Goal: Transaction & Acquisition: Book appointment/travel/reservation

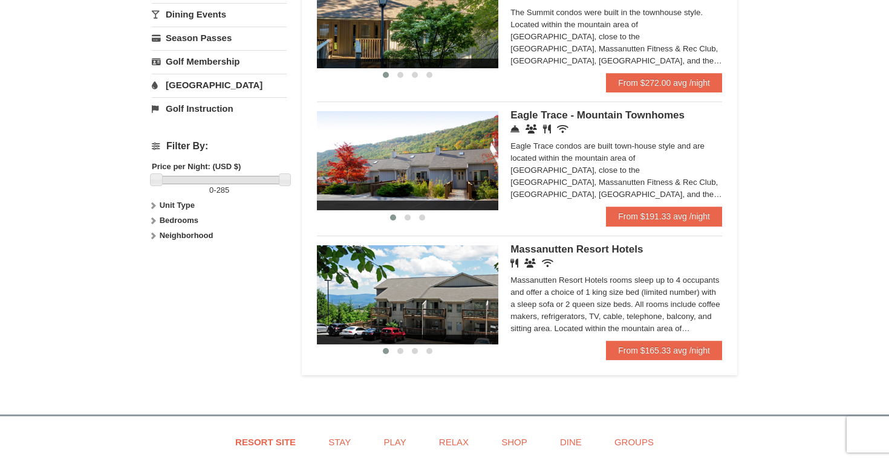
scroll to position [446, 0]
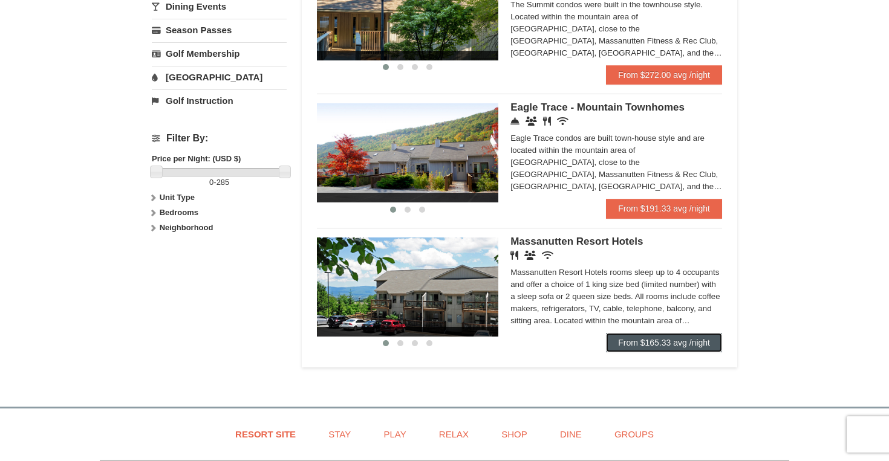
click at [625, 352] on link "From $165.33 avg /night" at bounding box center [664, 342] width 116 height 19
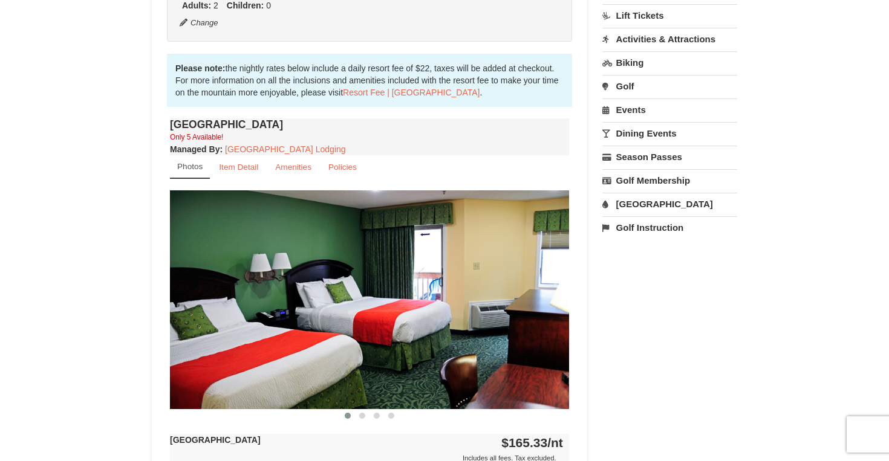
scroll to position [170, 0]
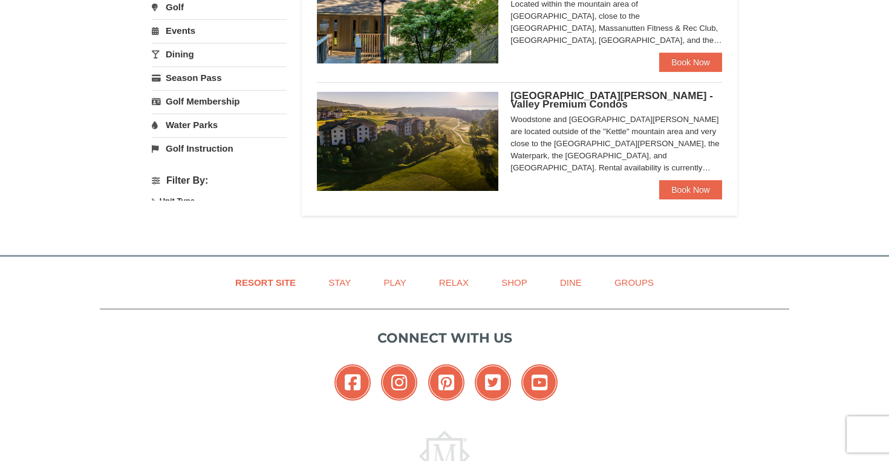
select select "9"
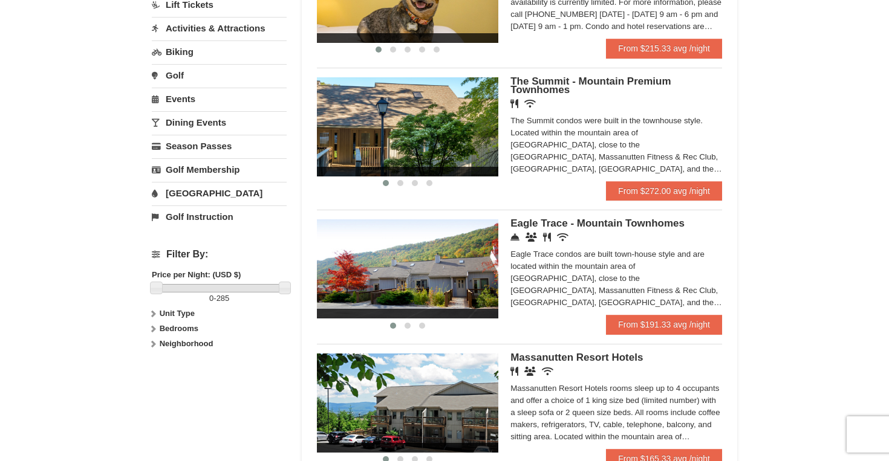
scroll to position [323, 0]
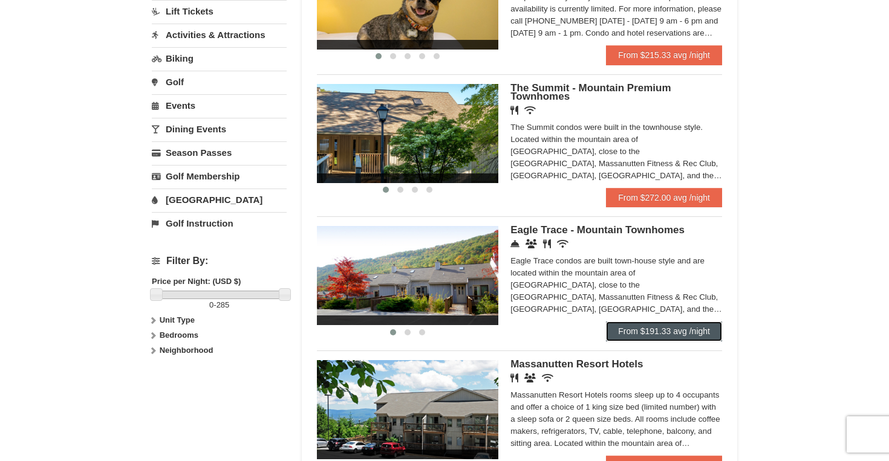
click at [656, 339] on link "From $191.33 avg /night" at bounding box center [664, 331] width 116 height 19
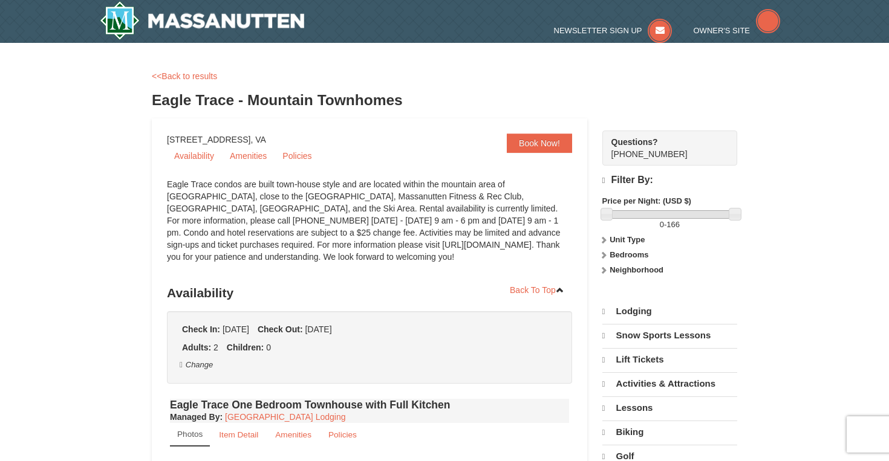
select select "9"
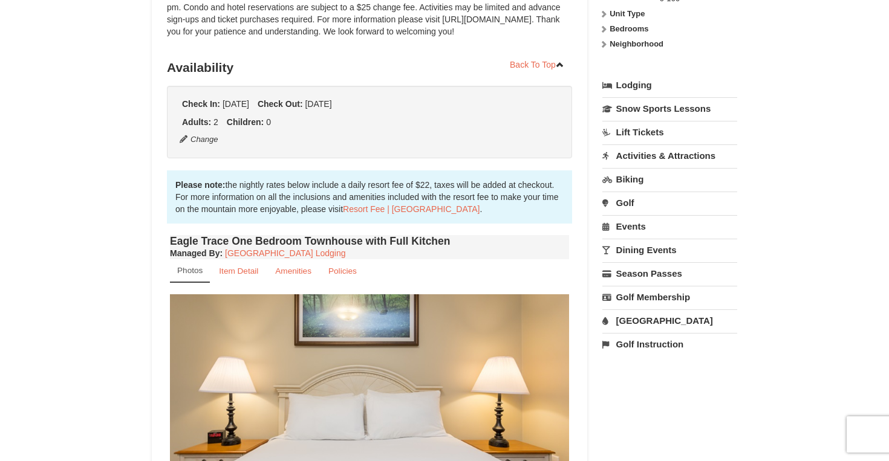
scroll to position [385, 0]
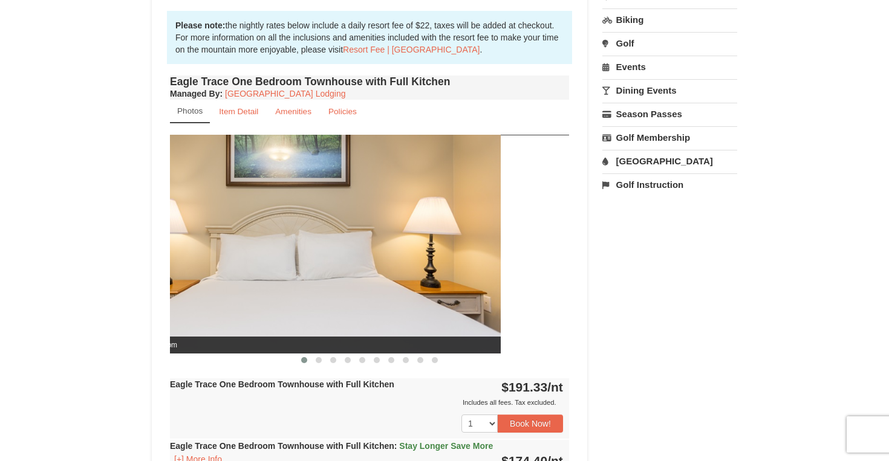
drag, startPoint x: 490, startPoint y: 245, endPoint x: 388, endPoint y: 267, distance: 105.1
click at [391, 264] on img at bounding box center [301, 244] width 399 height 218
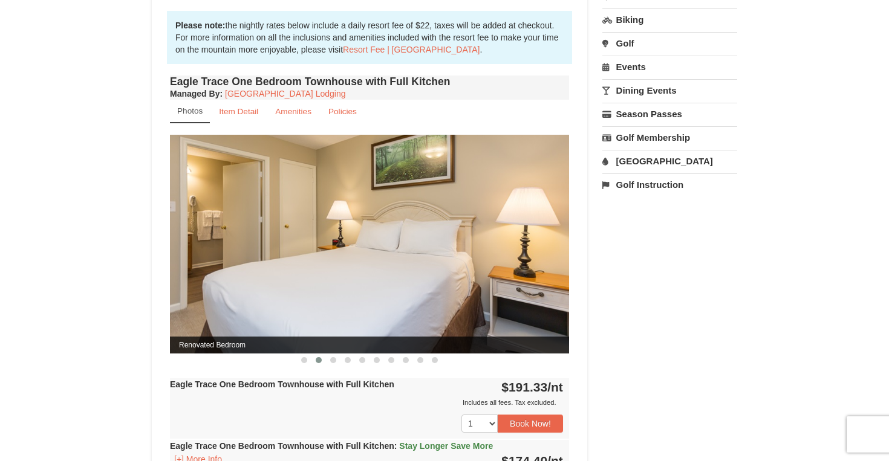
drag, startPoint x: 459, startPoint y: 290, endPoint x: 354, endPoint y: 297, distance: 105.4
click at [362, 294] on img at bounding box center [369, 244] width 399 height 218
